Goal: Task Accomplishment & Management: Manage account settings

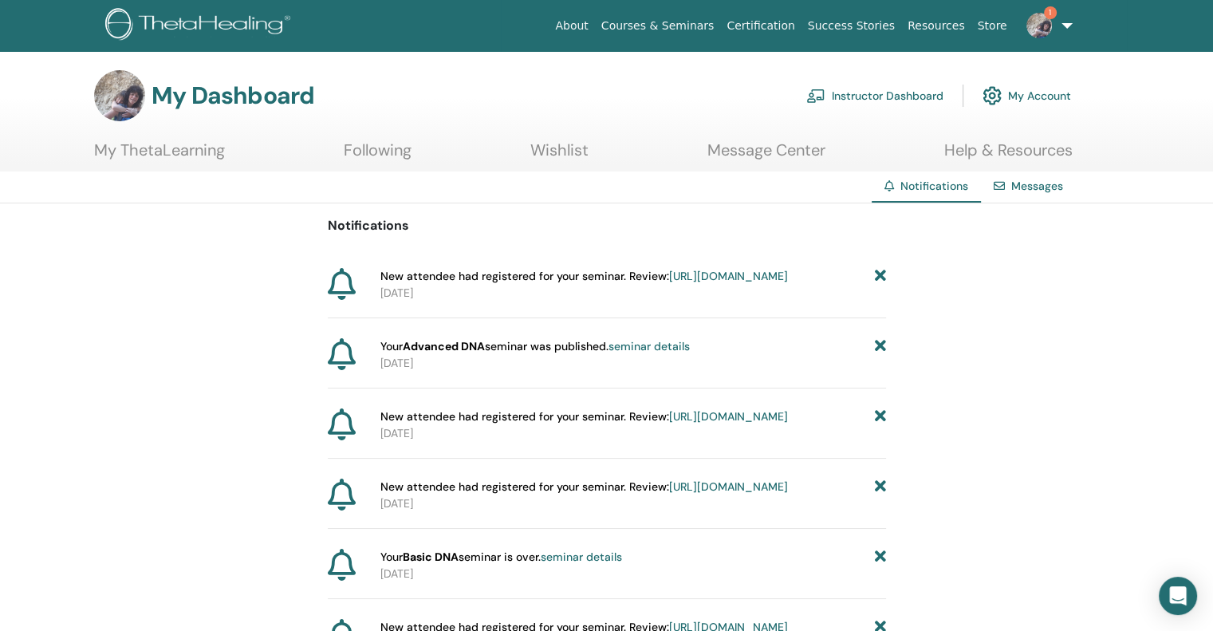
click at [985, 92] on img at bounding box center [991, 95] width 19 height 27
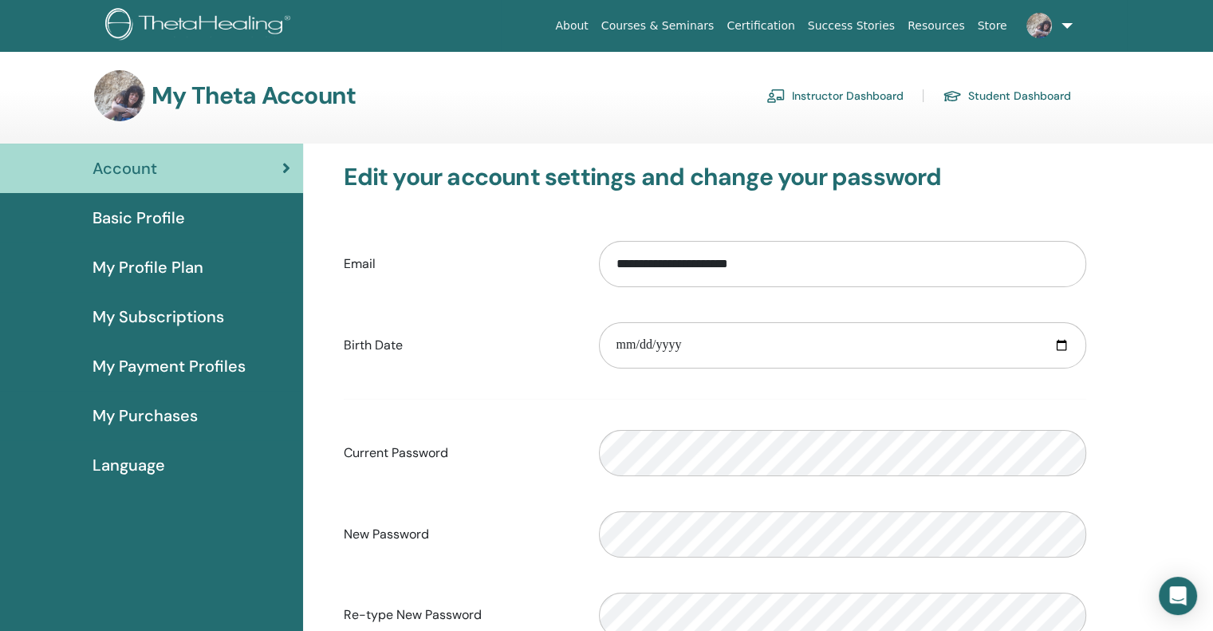
click at [151, 219] on span "Basic Profile" at bounding box center [138, 218] width 92 height 24
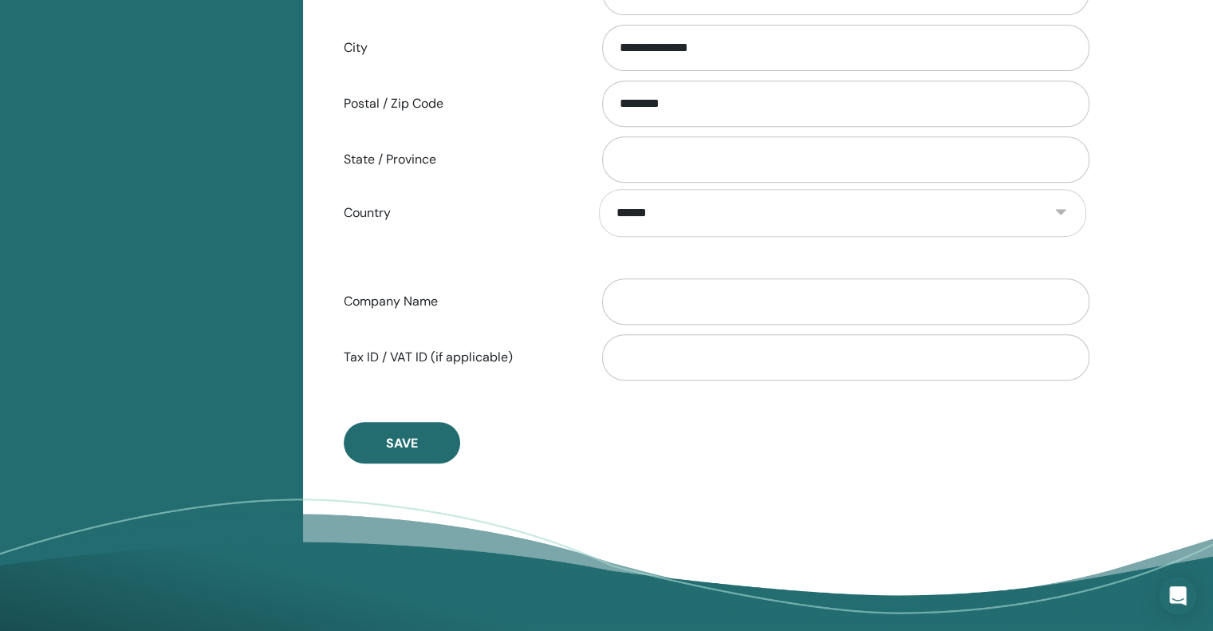
scroll to position [686, 0]
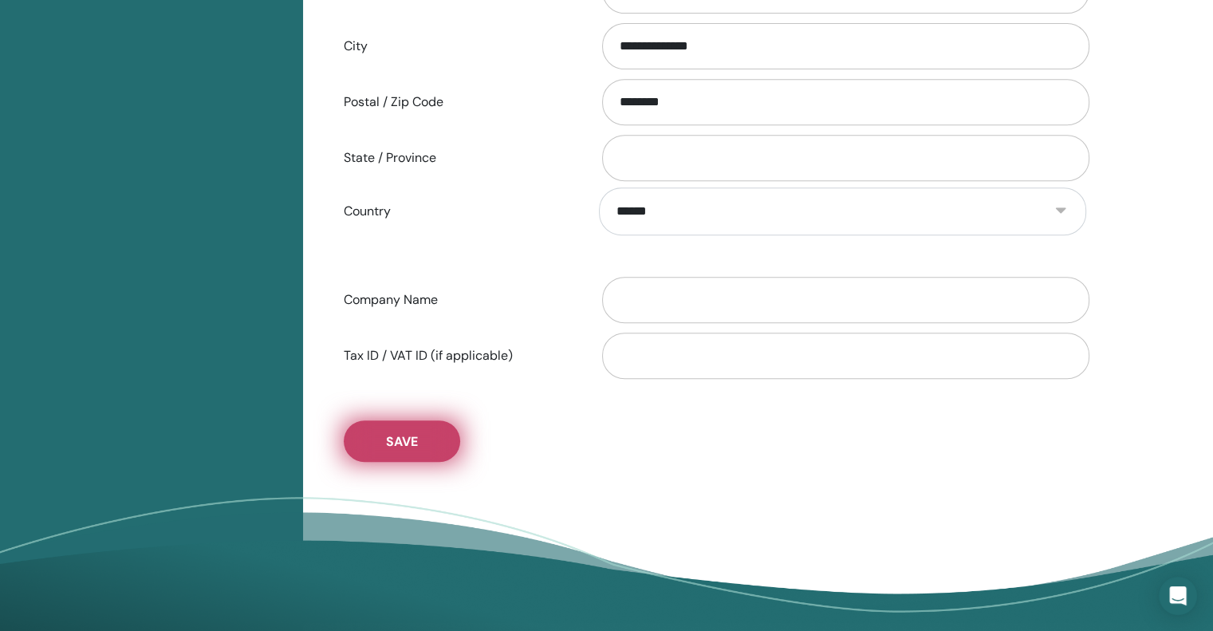
click at [388, 436] on span "Save" at bounding box center [402, 441] width 32 height 17
